Goal: Information Seeking & Learning: Learn about a topic

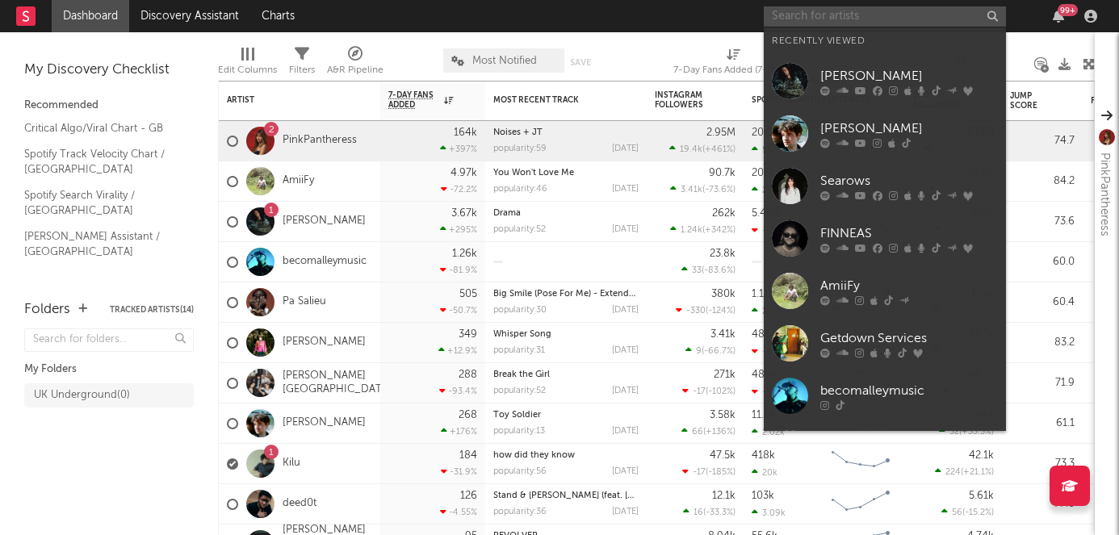
click at [839, 19] on input "text" at bounding box center [885, 16] width 242 height 20
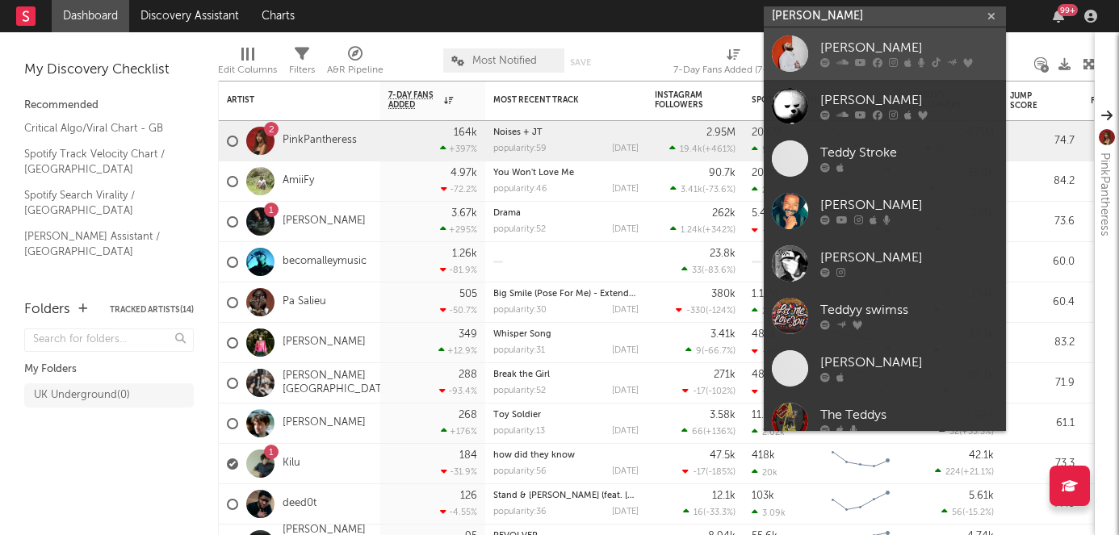
type input "[PERSON_NAME]"
click at [873, 44] on div "[PERSON_NAME]" at bounding box center [909, 48] width 178 height 19
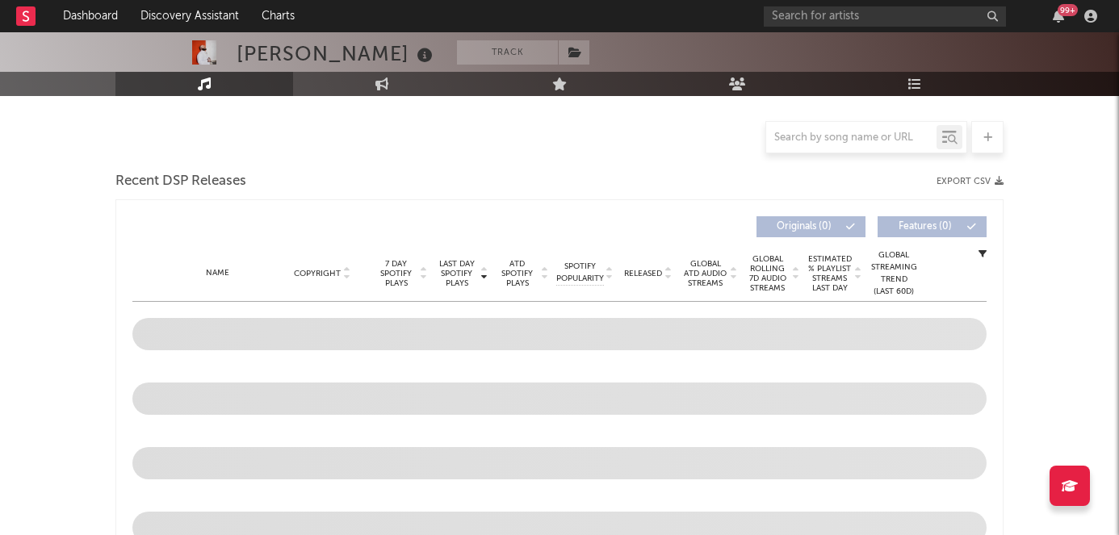
select select "6m"
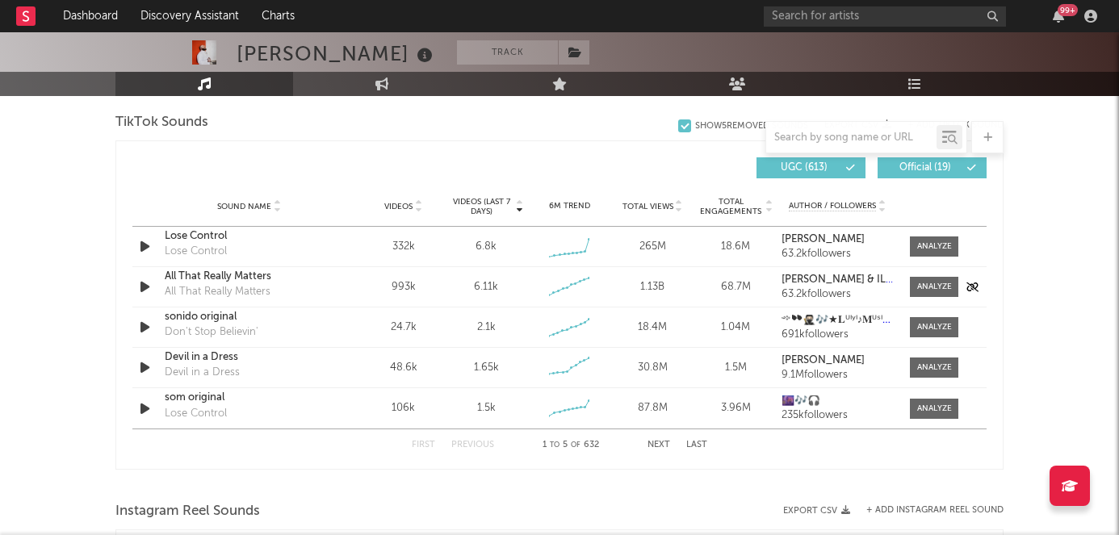
scroll to position [1086, 0]
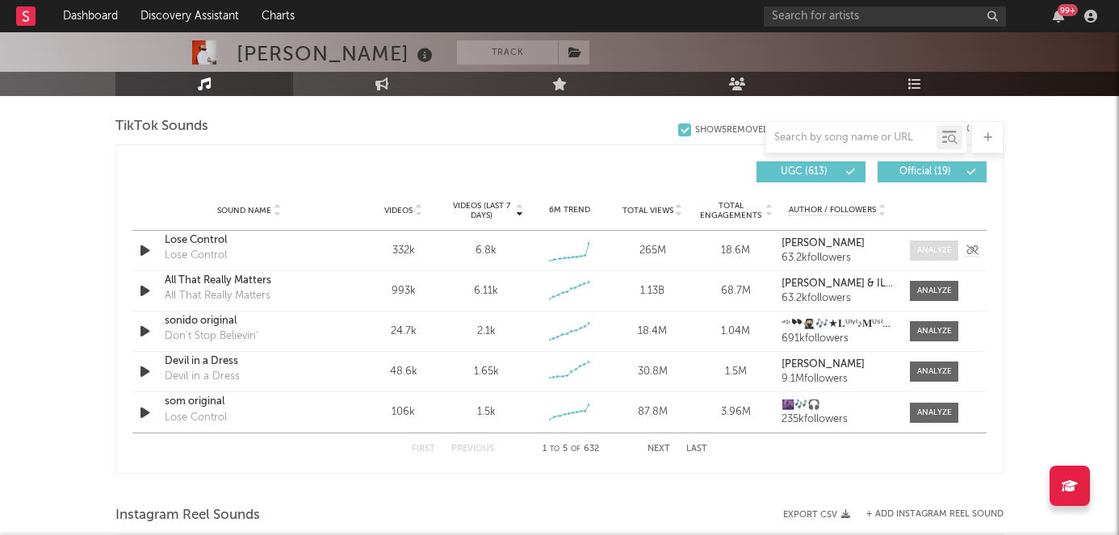
click at [951, 247] on span at bounding box center [934, 251] width 48 height 20
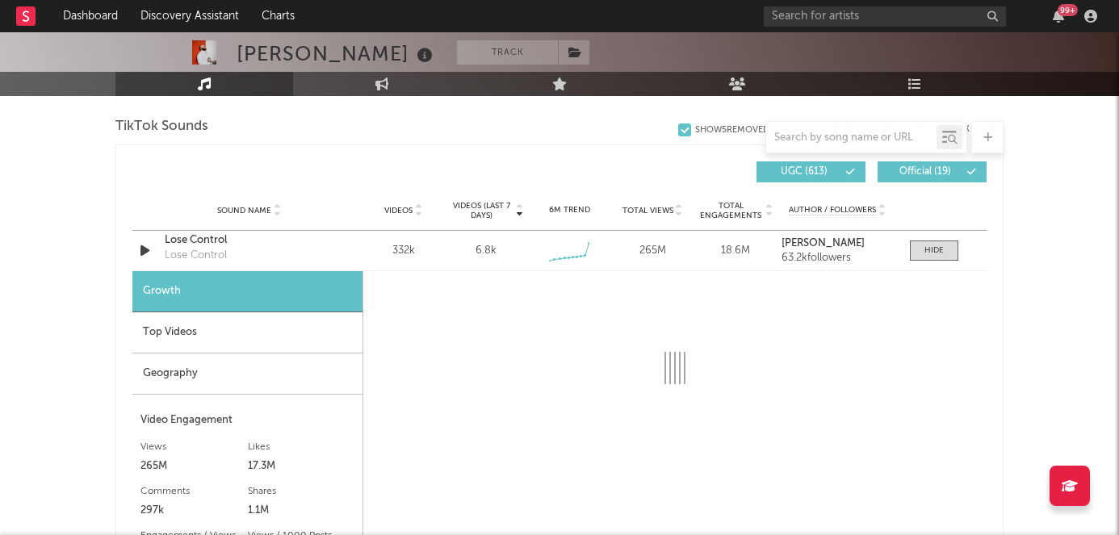
select select "6m"
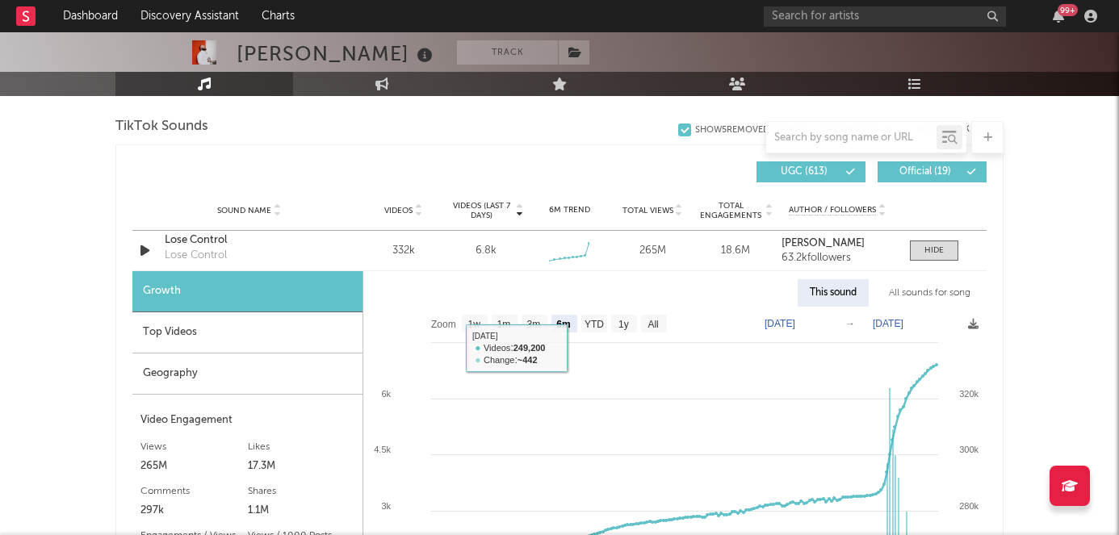
click at [232, 329] on div "Top Videos" at bounding box center [247, 332] width 230 height 41
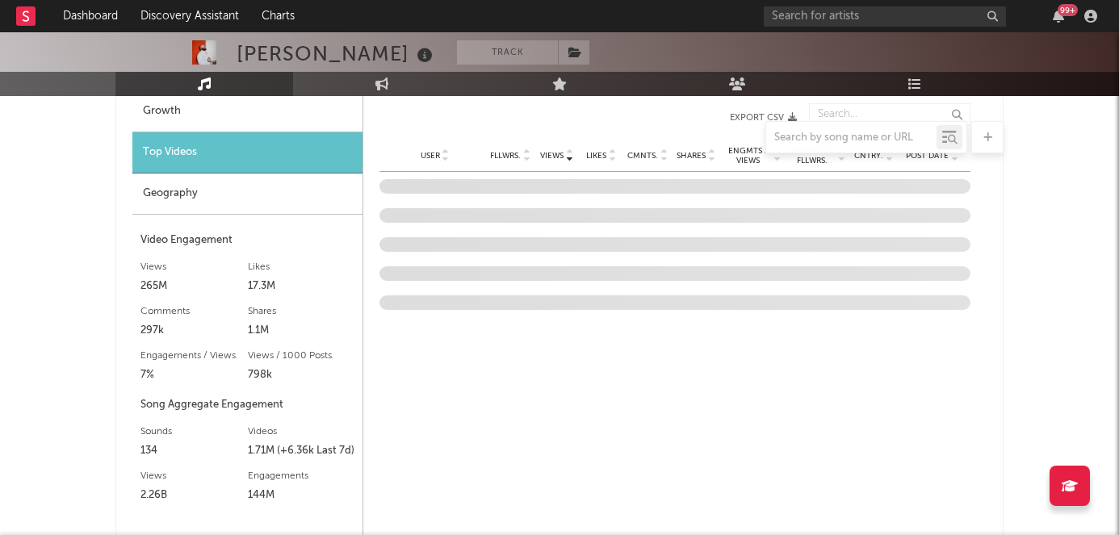
scroll to position [1265, 0]
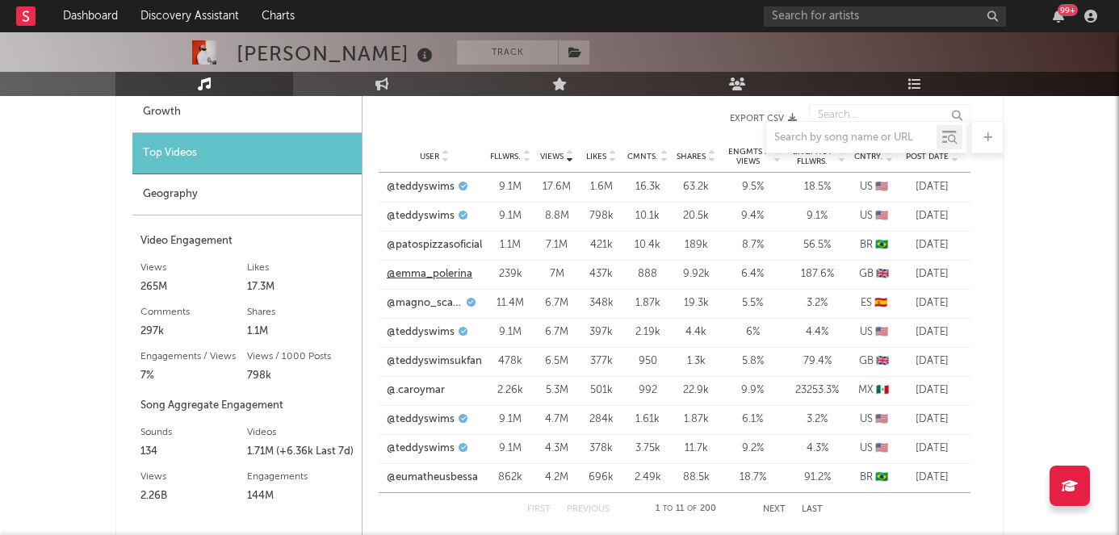
click at [434, 278] on link "@emma_polerina" at bounding box center [430, 274] width 86 height 16
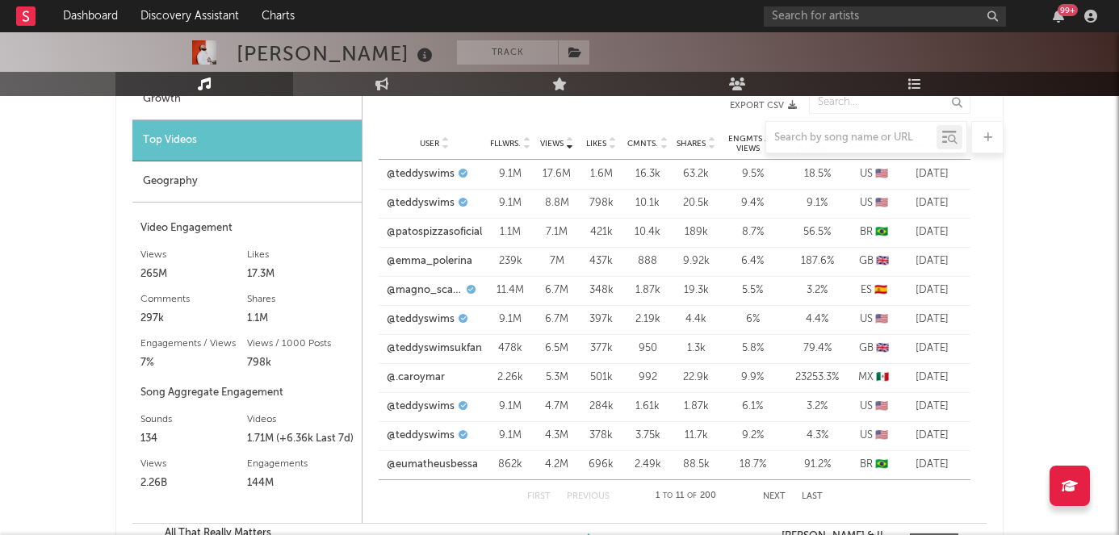
scroll to position [1277, 0]
click at [769, 491] on div "First Previous 1 to 11 of 200 Next Last" at bounding box center [674, 497] width 295 height 32
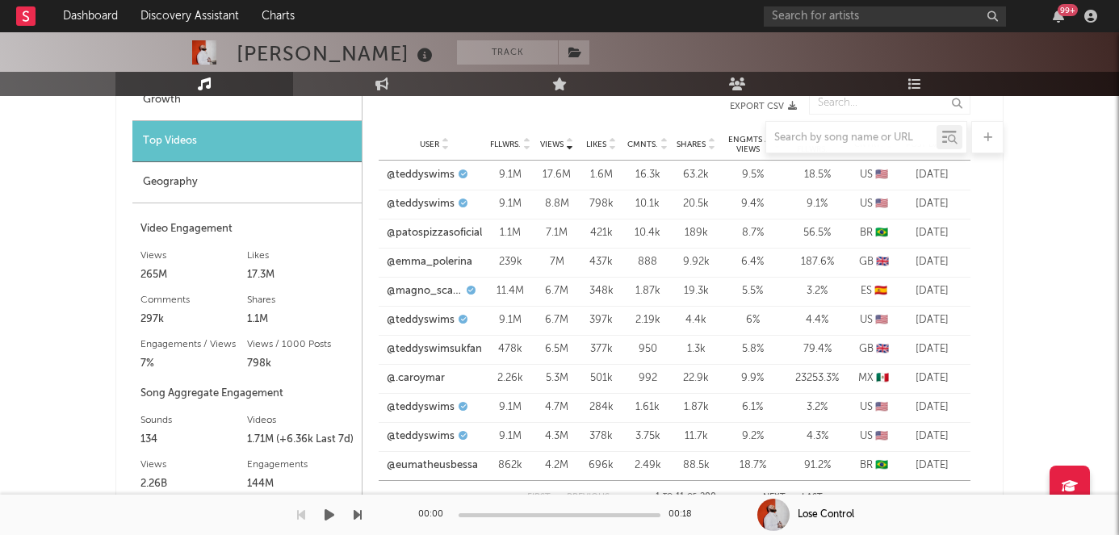
click at [769, 497] on div "Dashboard Discovery Assistant Charts 99 + Notifications Settings Mark all as re…" at bounding box center [559, 340] width 1119 height 3171
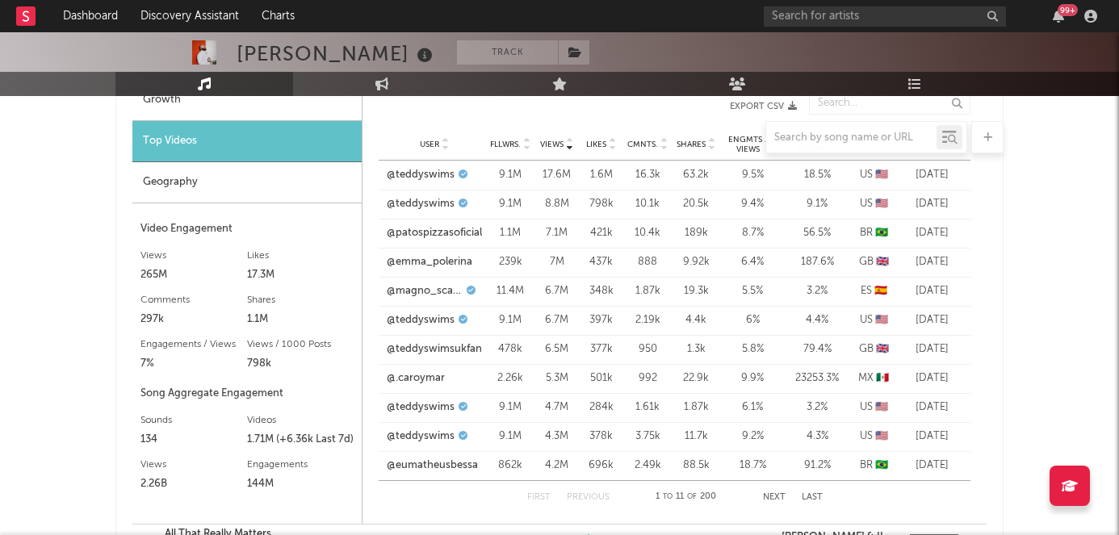
scroll to position [1292, 0]
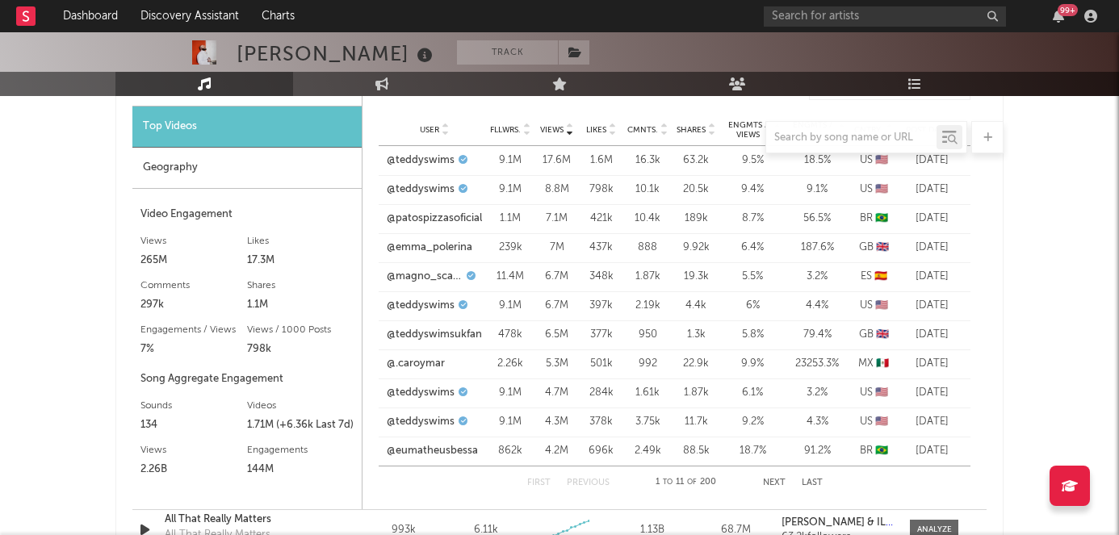
click at [776, 481] on button "Next" at bounding box center [774, 483] width 23 height 9
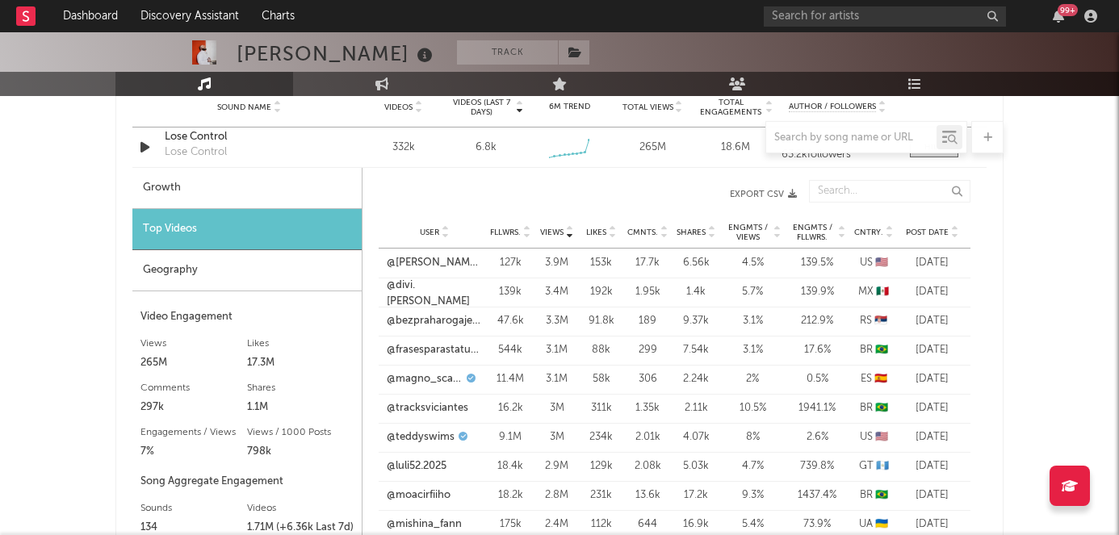
scroll to position [1186, 0]
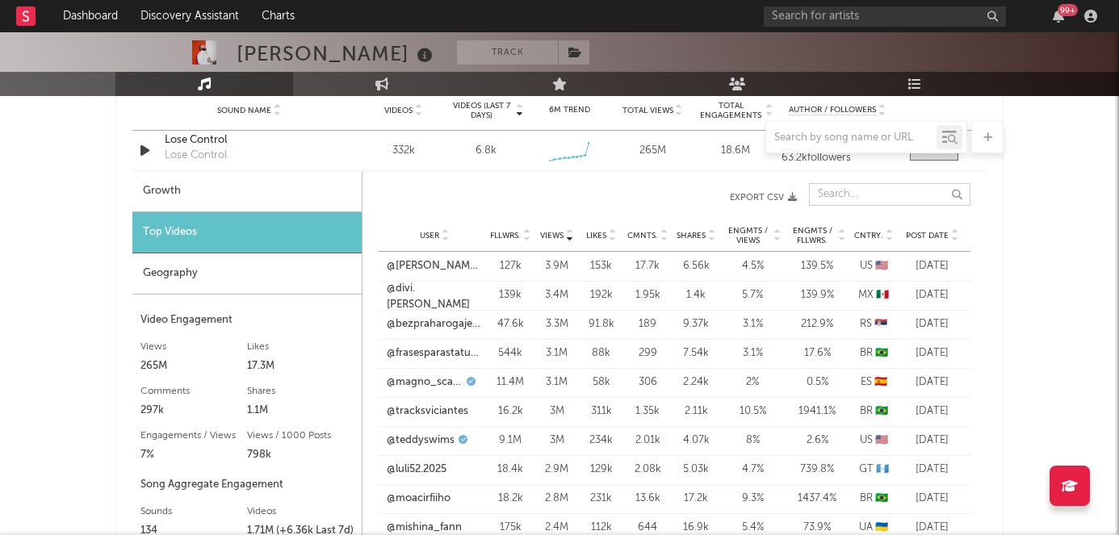
click at [843, 193] on input "text" at bounding box center [889, 194] width 161 height 23
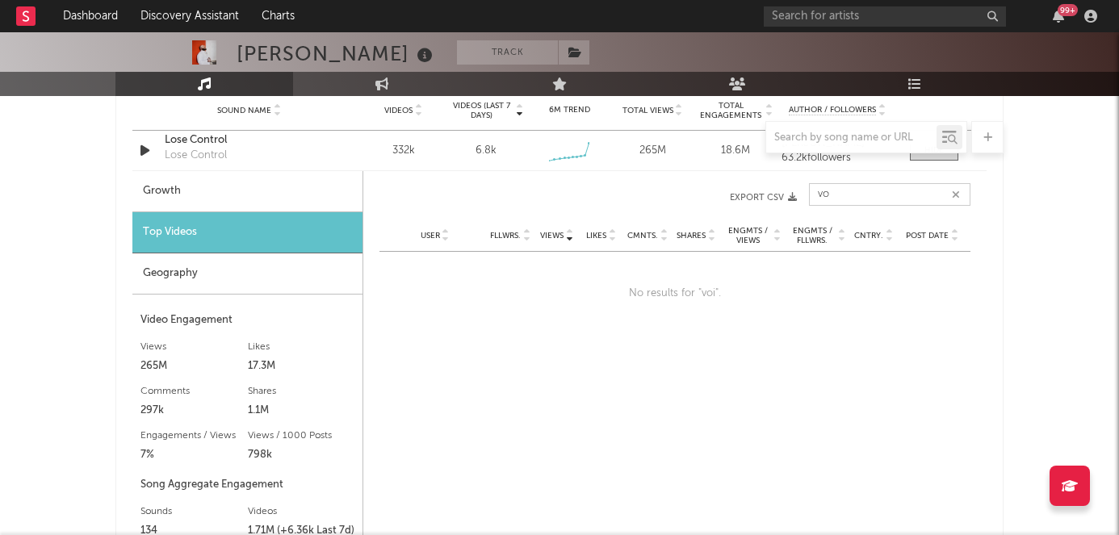
type input "v"
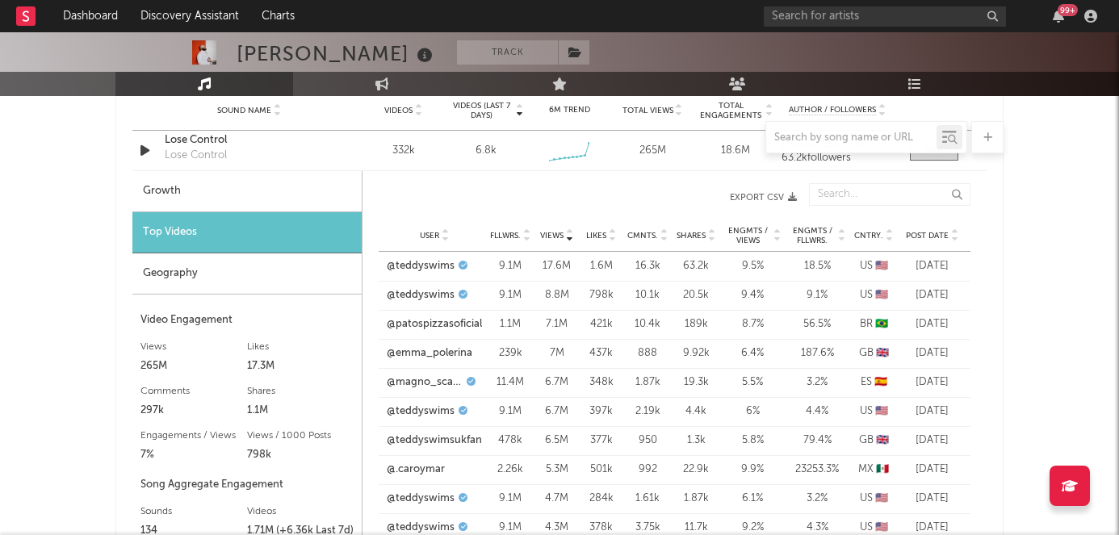
click at [1018, 283] on div "[PERSON_NAME] Track [GEOGRAPHIC_DATA] | Pop Edit Track Benchmark Summary 5,577,…" at bounding box center [559, 431] width 1119 height 3171
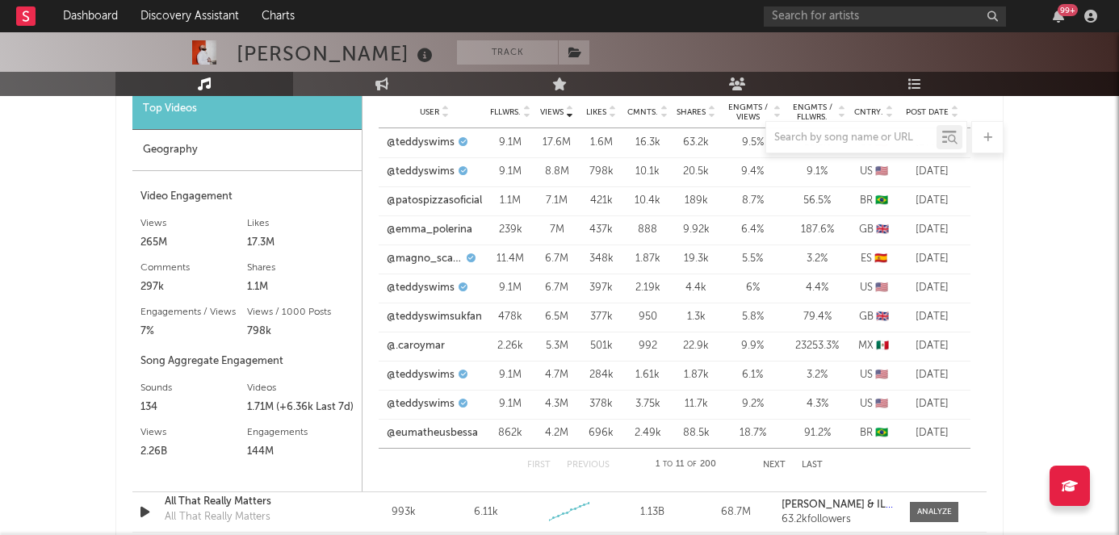
click at [771, 464] on button "Next" at bounding box center [774, 465] width 23 height 9
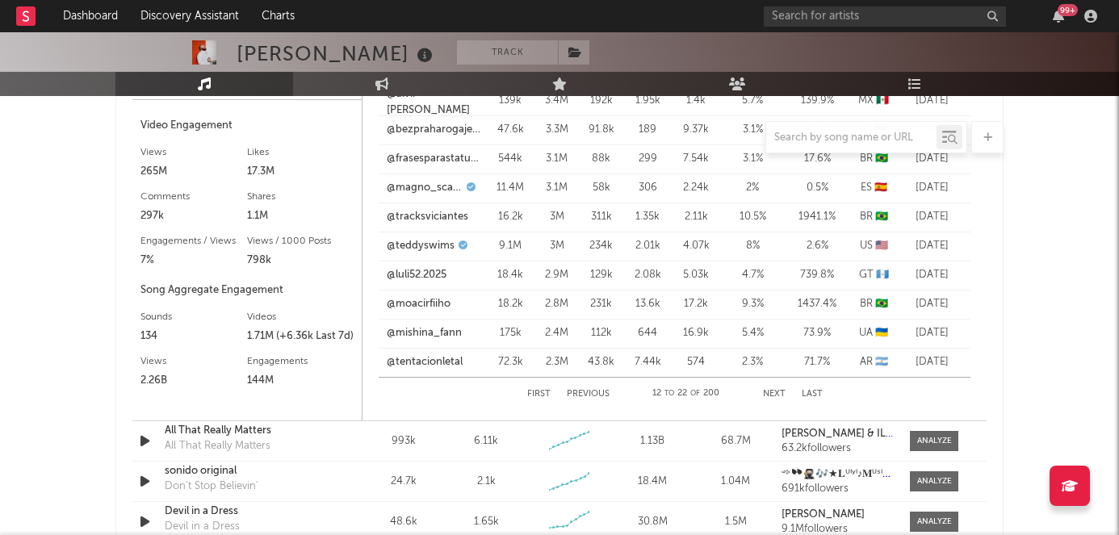
scroll to position [1383, 0]
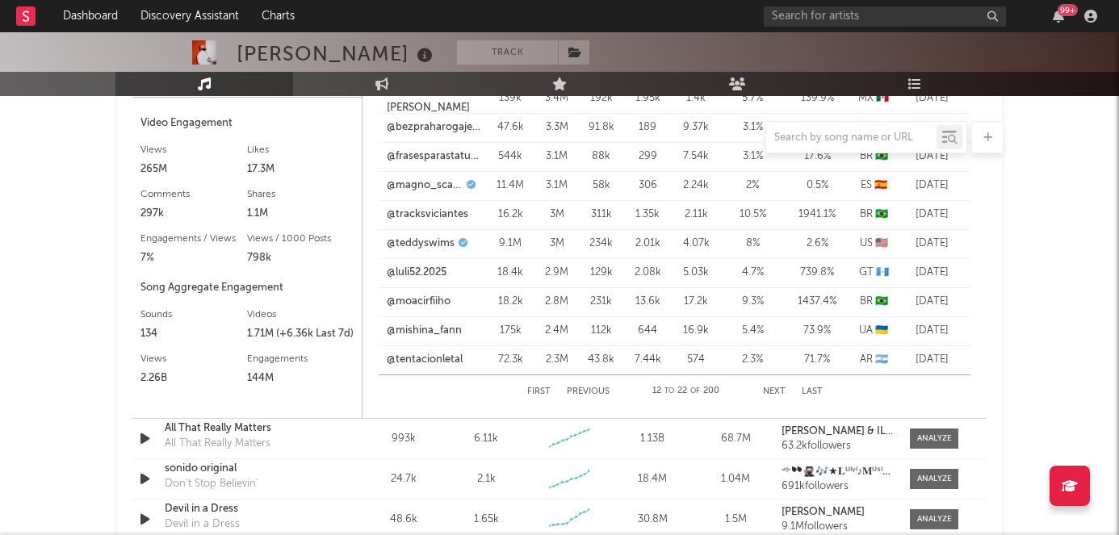
click at [774, 395] on button "Next" at bounding box center [774, 391] width 23 height 9
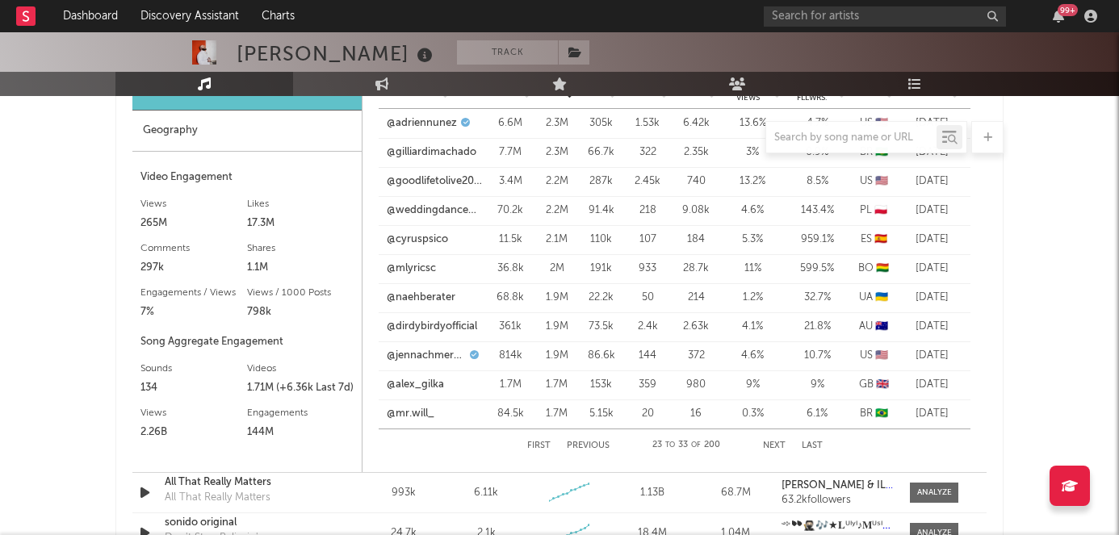
scroll to position [1303, 0]
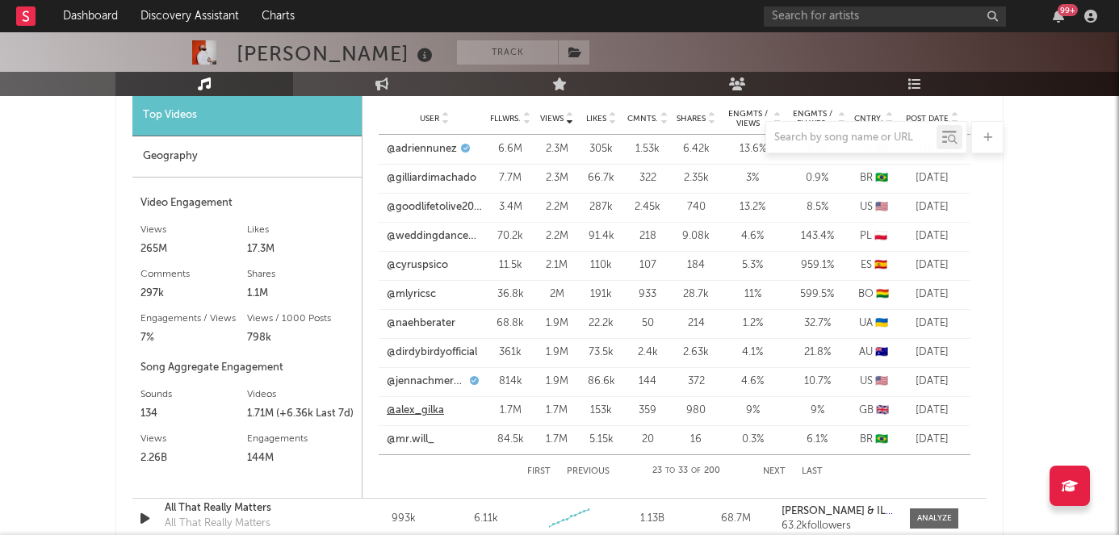
click at [410, 413] on link "@alex_gilka" at bounding box center [415, 411] width 57 height 16
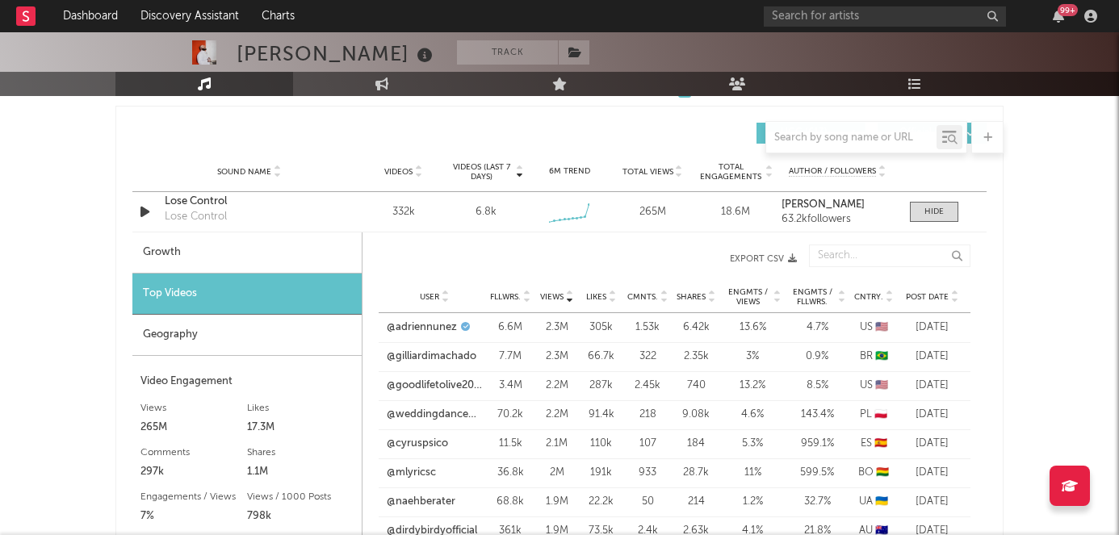
scroll to position [1106, 0]
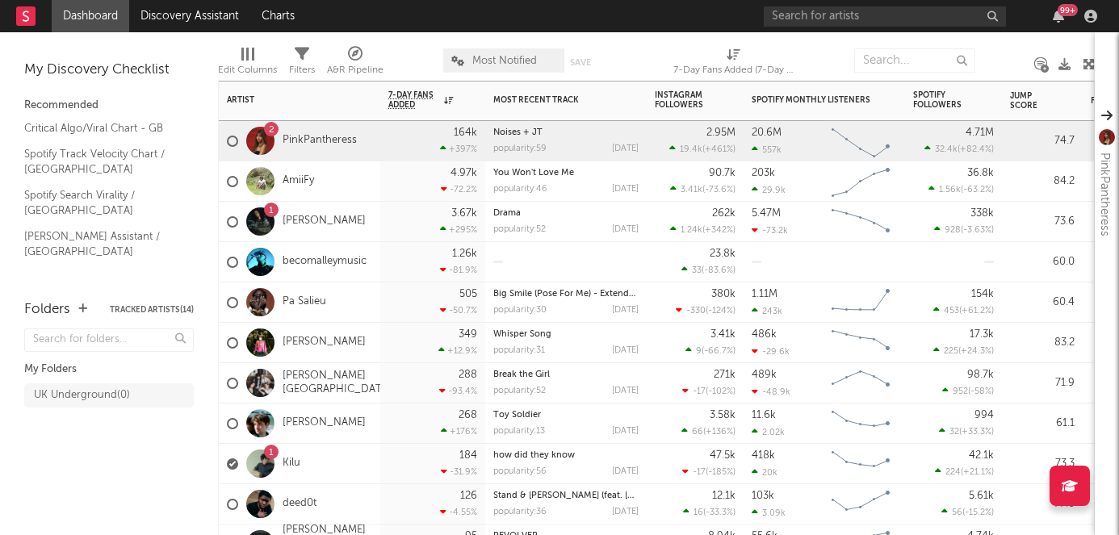
click at [331, 457] on div "1 Kilu" at bounding box center [299, 464] width 161 height 40
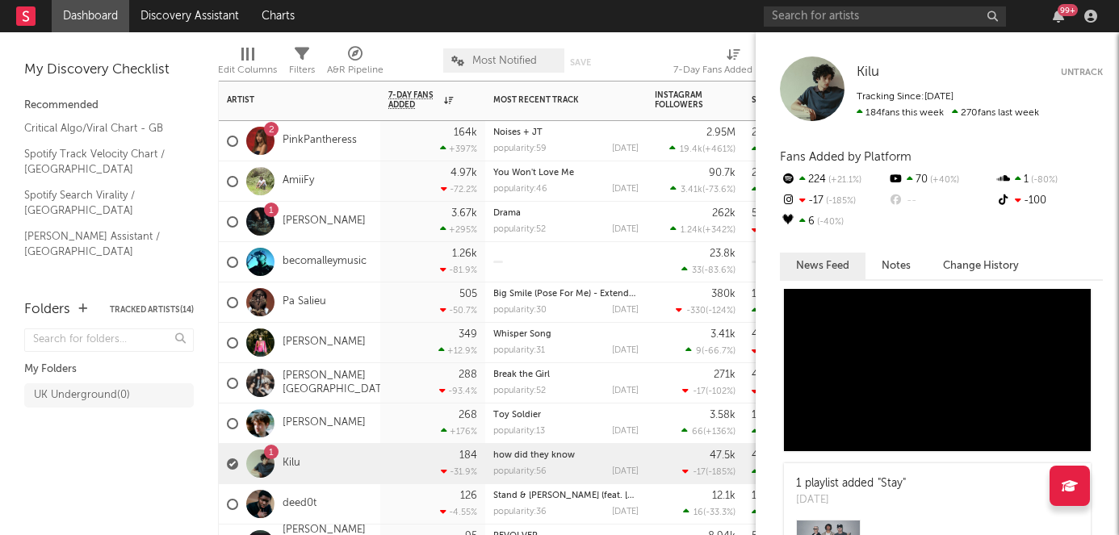
scroll to position [20, 0]
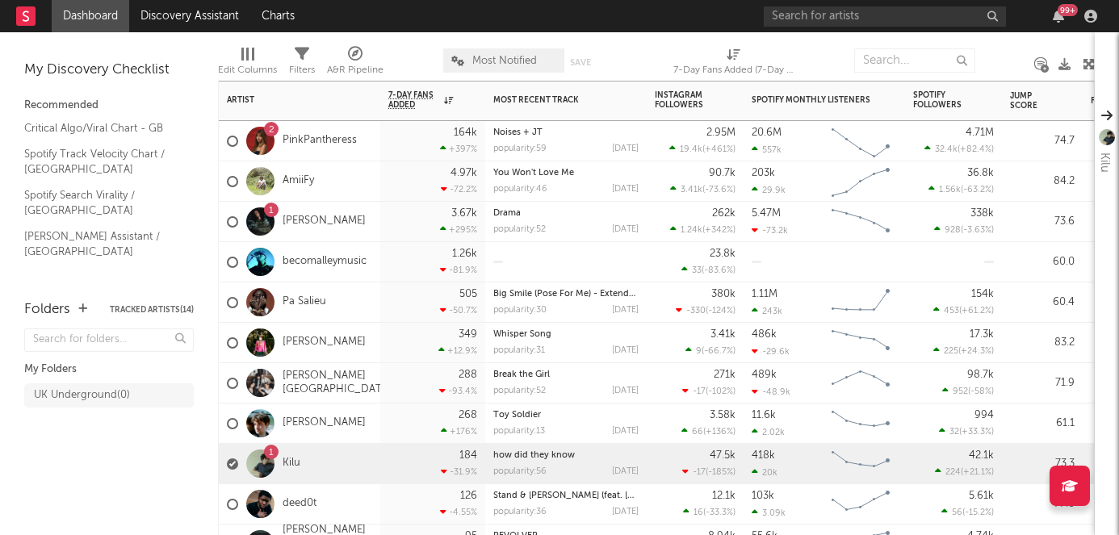
click at [390, 214] on div "3.67k +295 %" at bounding box center [432, 222] width 89 height 40
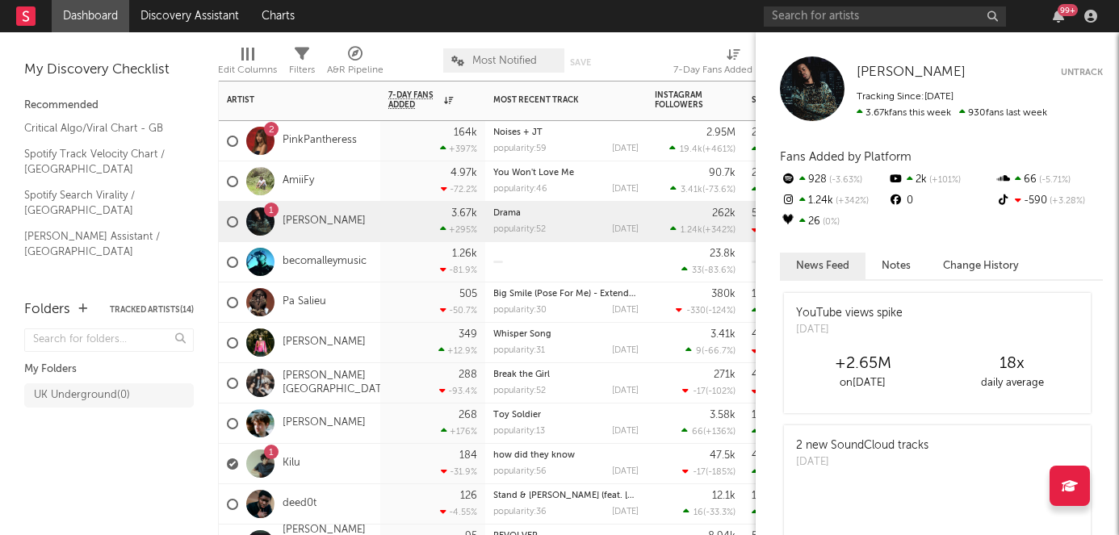
scroll to position [139, 0]
